Goal: Register for event/course

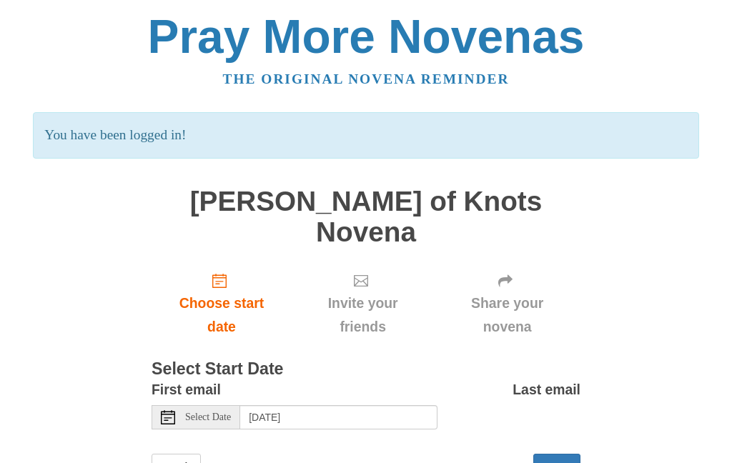
scroll to position [30, 0]
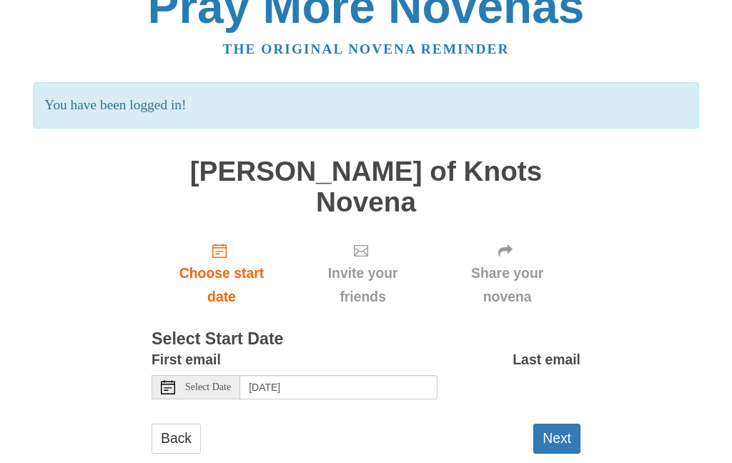
click at [214, 375] on div "Select Date" at bounding box center [196, 387] width 89 height 24
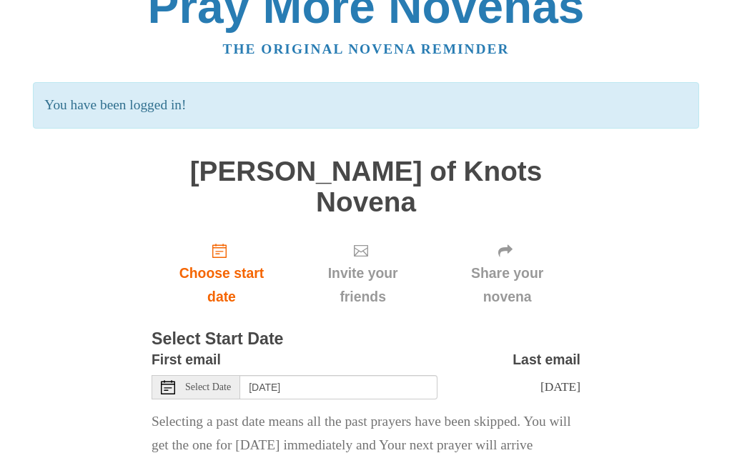
click at [219, 382] on span "Select Date" at bounding box center [208, 387] width 46 height 10
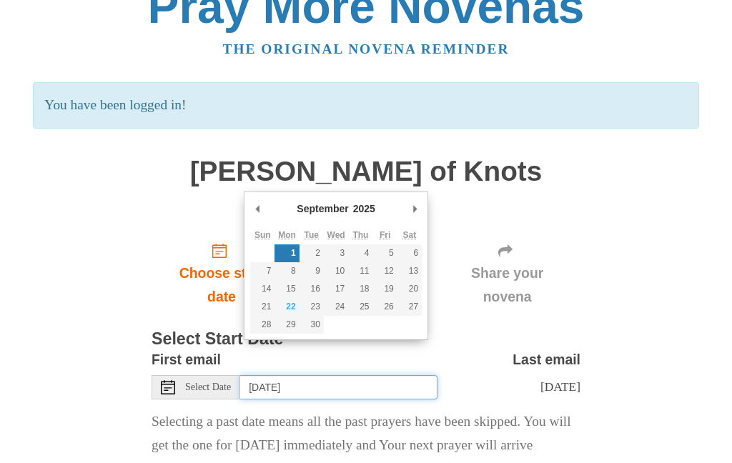
type input "Monday, September 22nd"
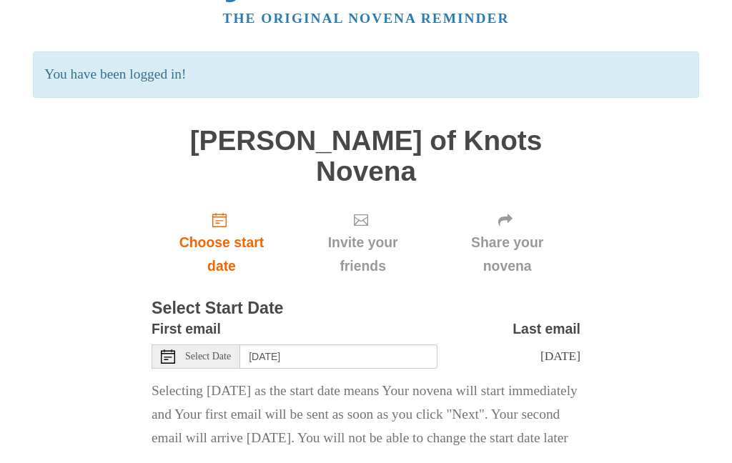
scroll to position [60, 0]
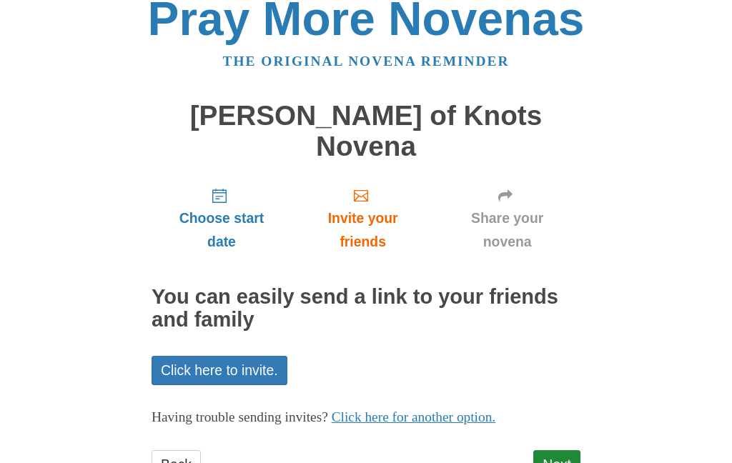
scroll to position [40, 0]
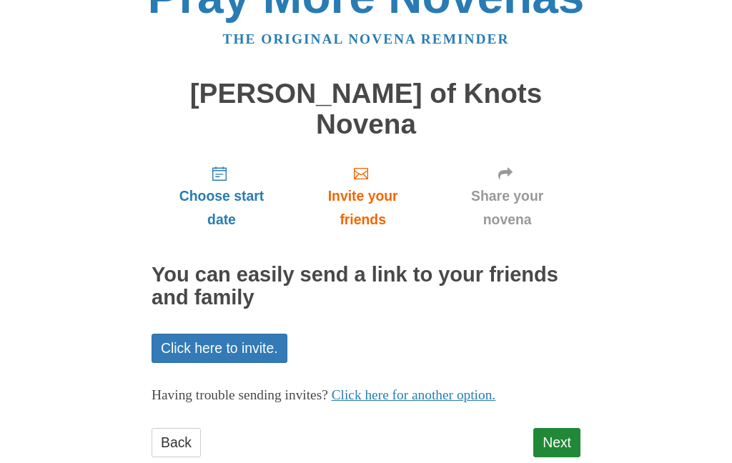
click at [570, 428] on link "Next" at bounding box center [556, 442] width 47 height 29
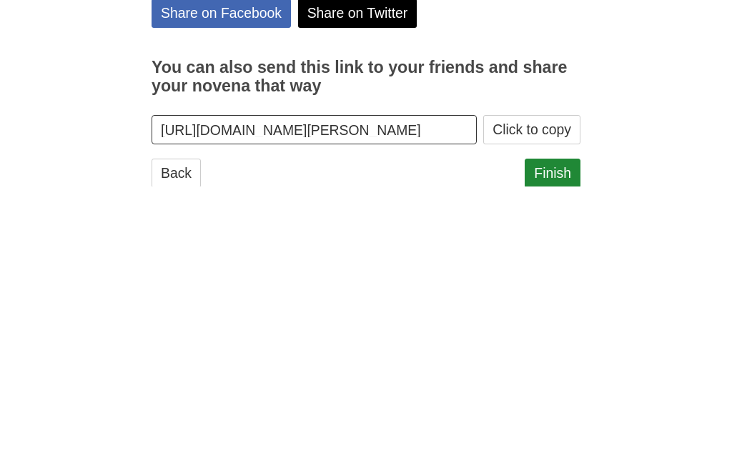
click at [567, 435] on link "Finish" at bounding box center [553, 449] width 56 height 29
